Goal: Navigation & Orientation: Find specific page/section

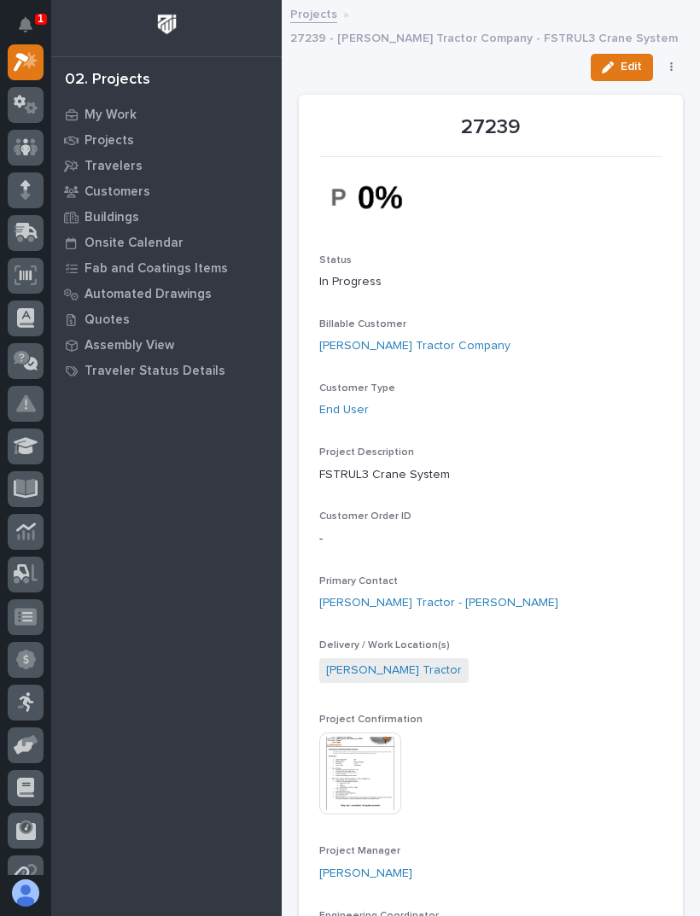
click at [124, 140] on p "Projects" at bounding box center [110, 140] width 50 height 15
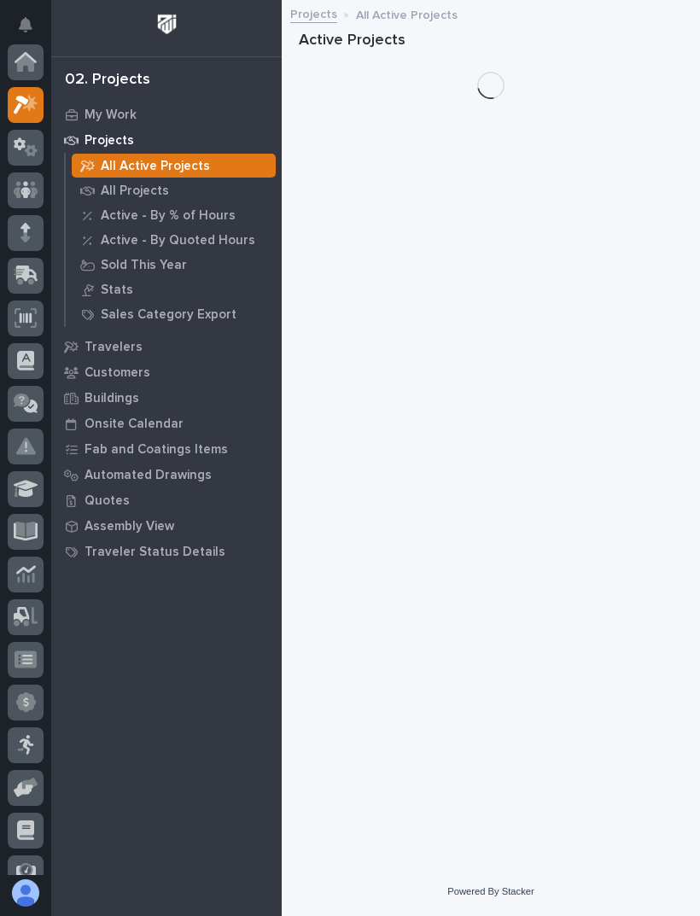
scroll to position [43, 0]
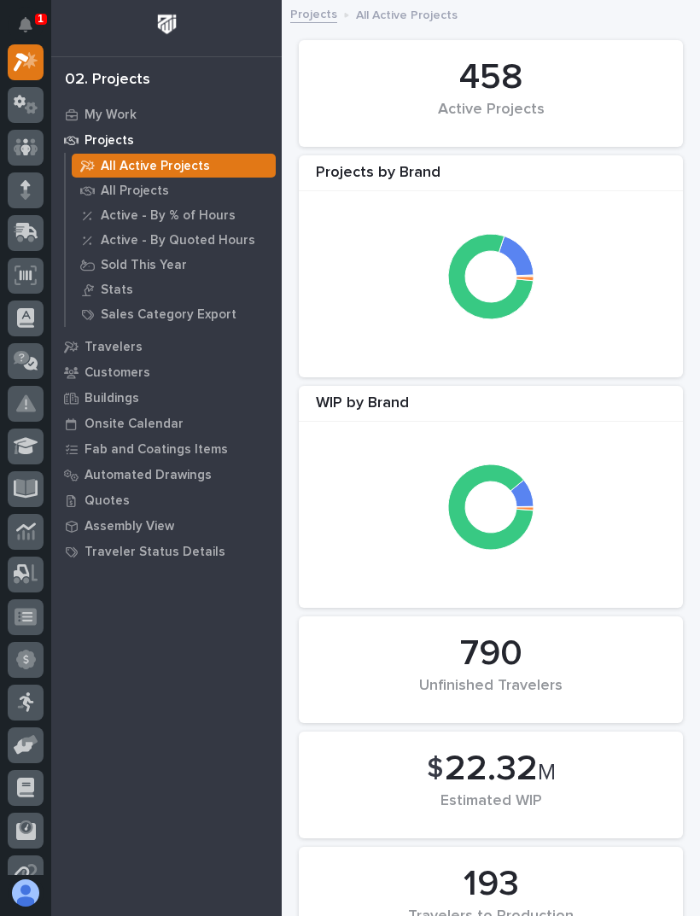
click at [144, 116] on div "My Work" at bounding box center [167, 114] width 222 height 24
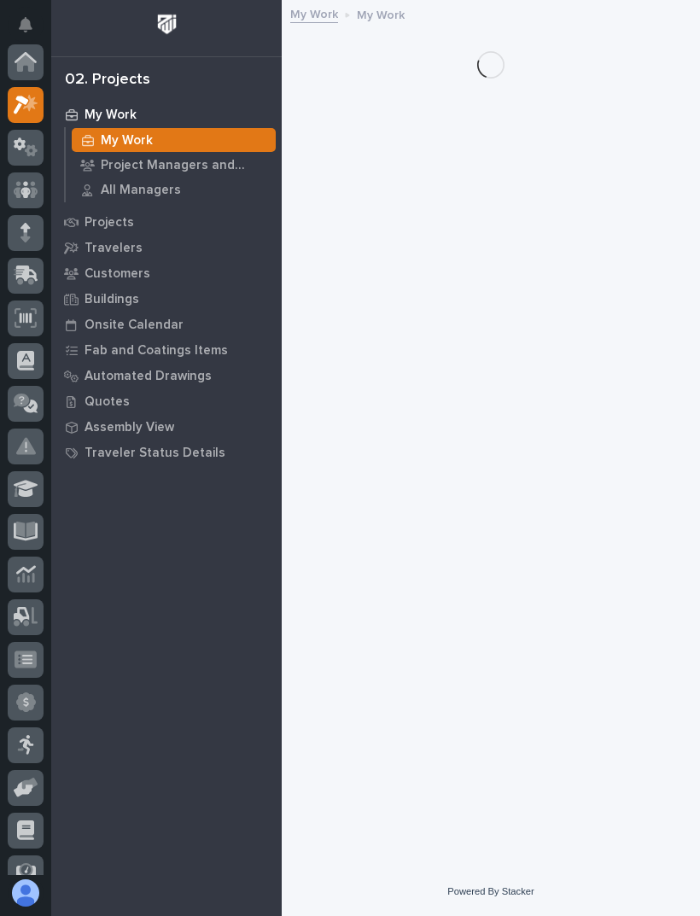
scroll to position [43, 0]
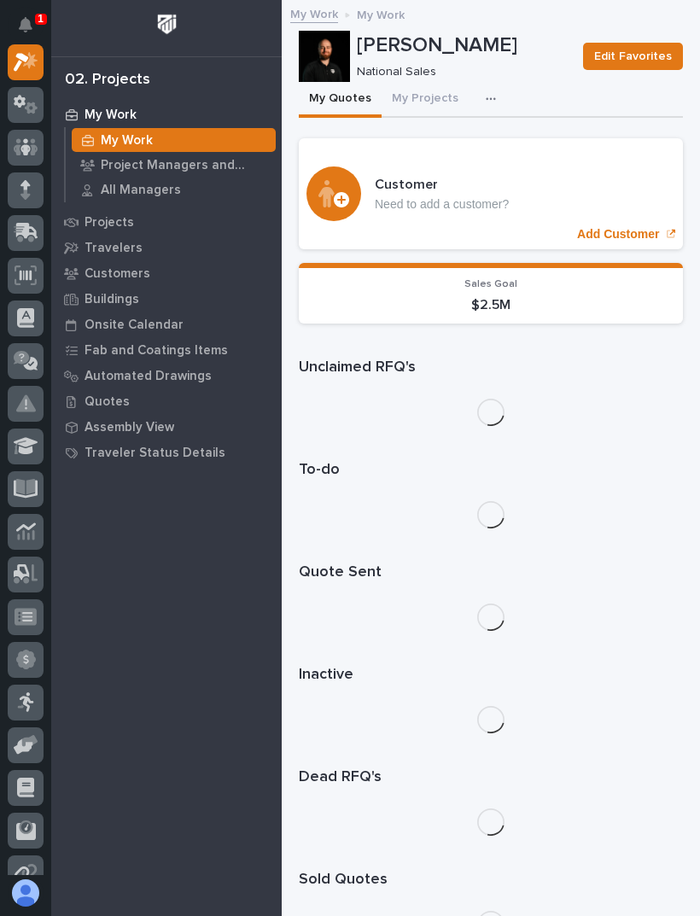
click at [422, 91] on button "My Projects" at bounding box center [425, 100] width 87 height 36
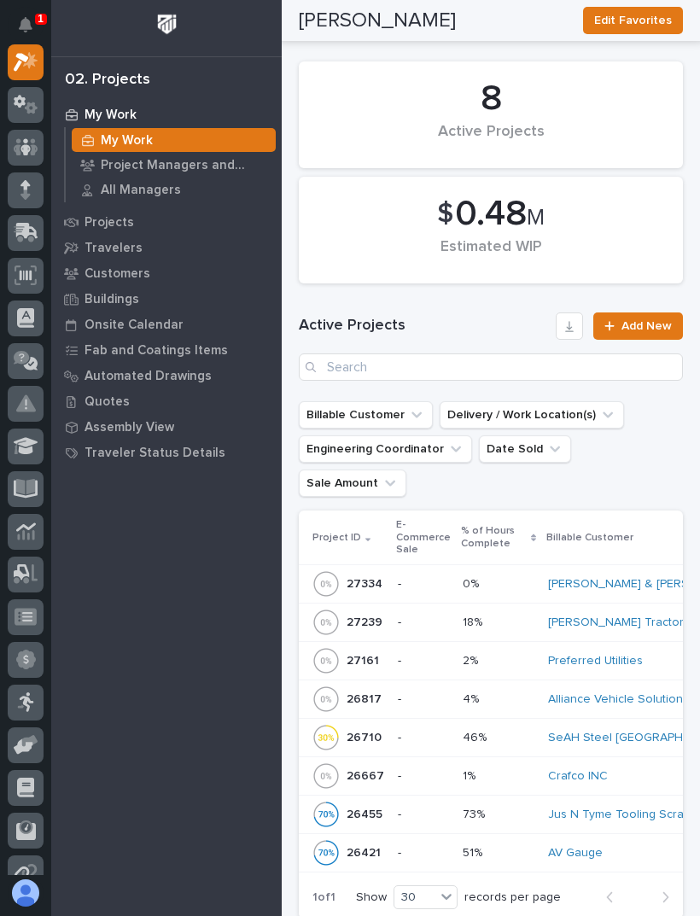
scroll to position [289, 0]
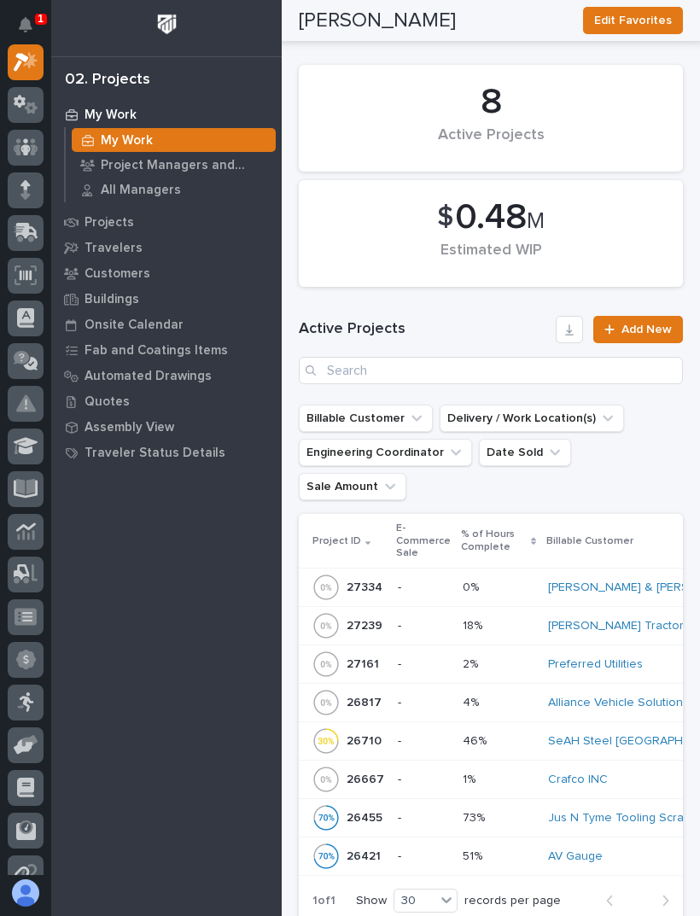
click at [518, 612] on div "18% 18%" at bounding box center [499, 626] width 72 height 28
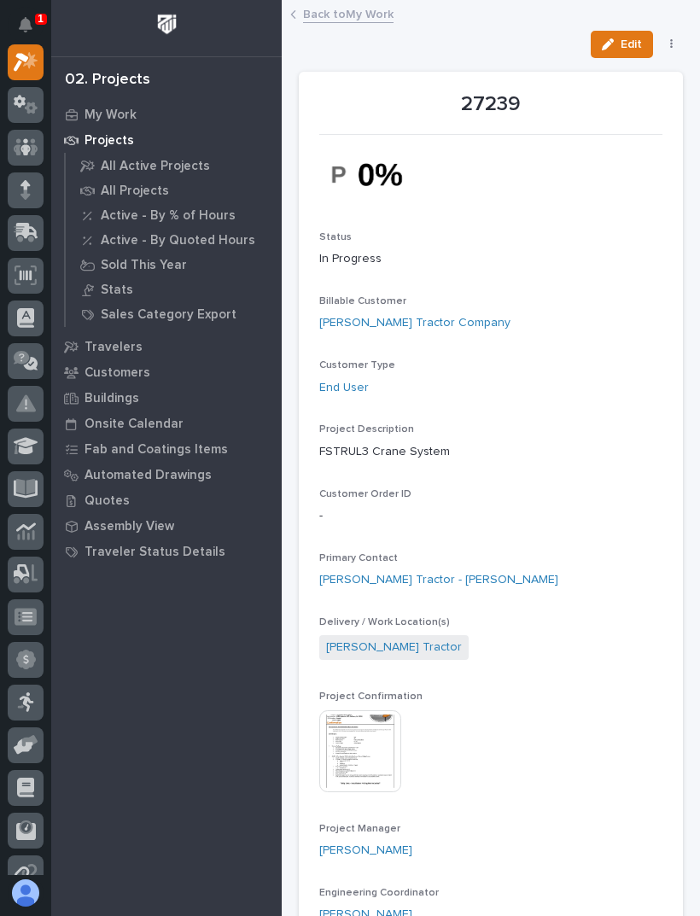
scroll to position [8, 0]
